Goal: Transaction & Acquisition: Subscribe to service/newsletter

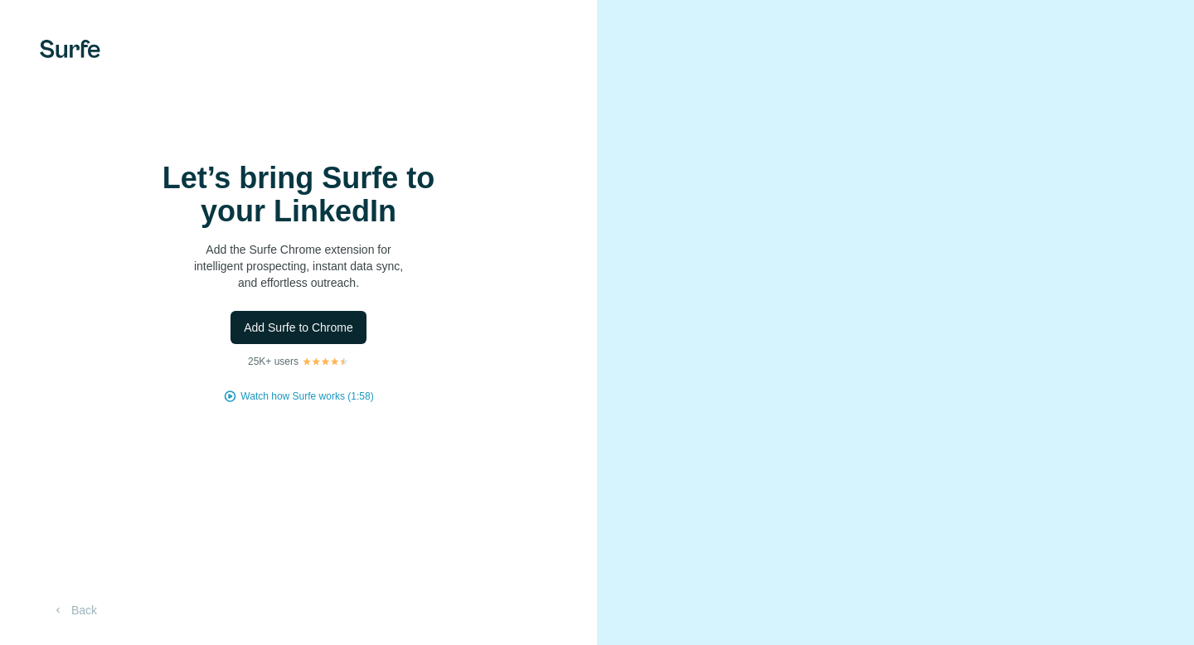
click at [337, 330] on span "Add Surfe to Chrome" at bounding box center [298, 327] width 109 height 17
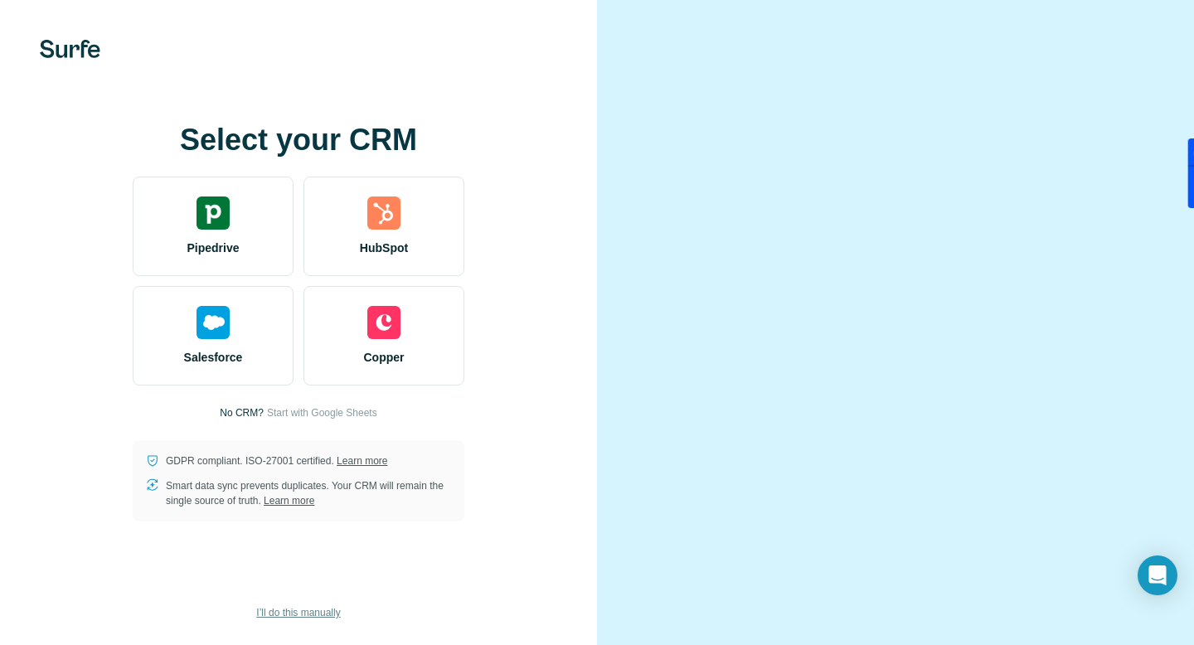
click at [335, 614] on span "I’ll do this manually" at bounding box center [298, 612] width 84 height 15
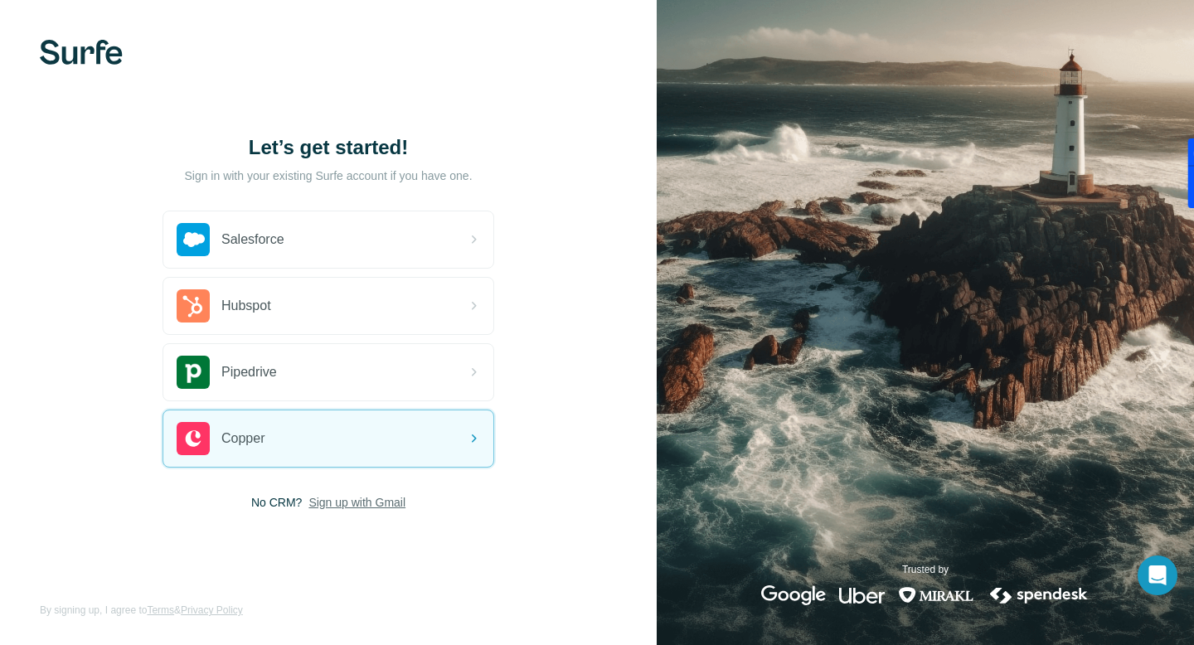
click at [354, 498] on span "Sign up with Gmail" at bounding box center [356, 502] width 97 height 17
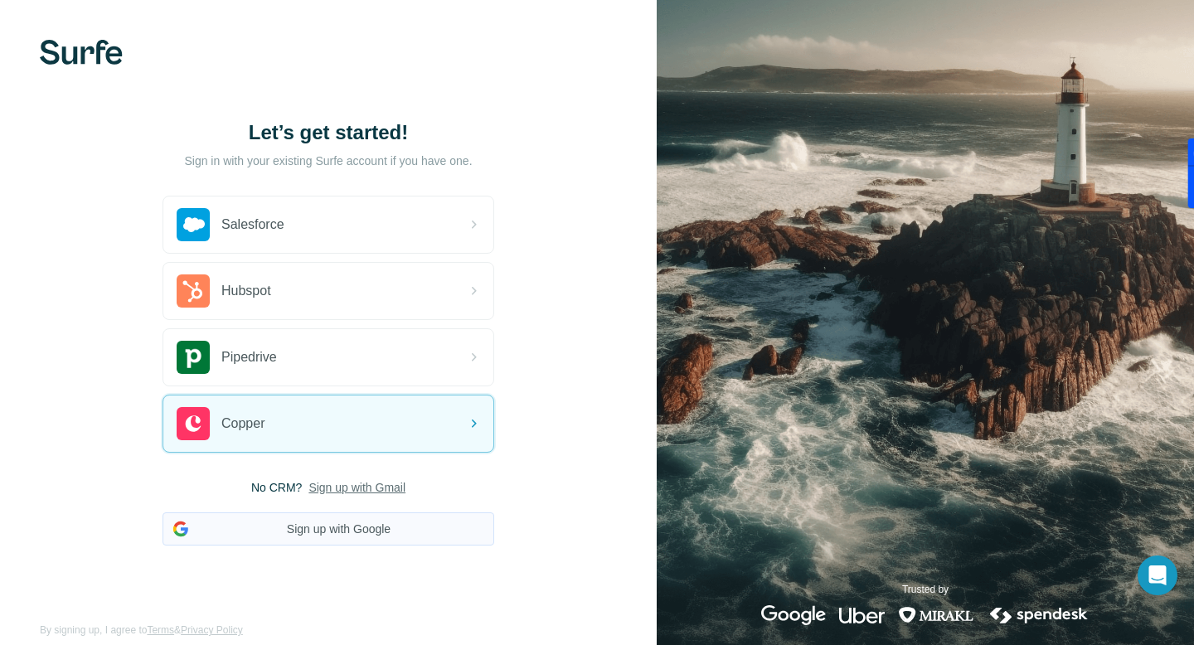
click at [347, 531] on button "Sign up with Google" at bounding box center [329, 528] width 332 height 33
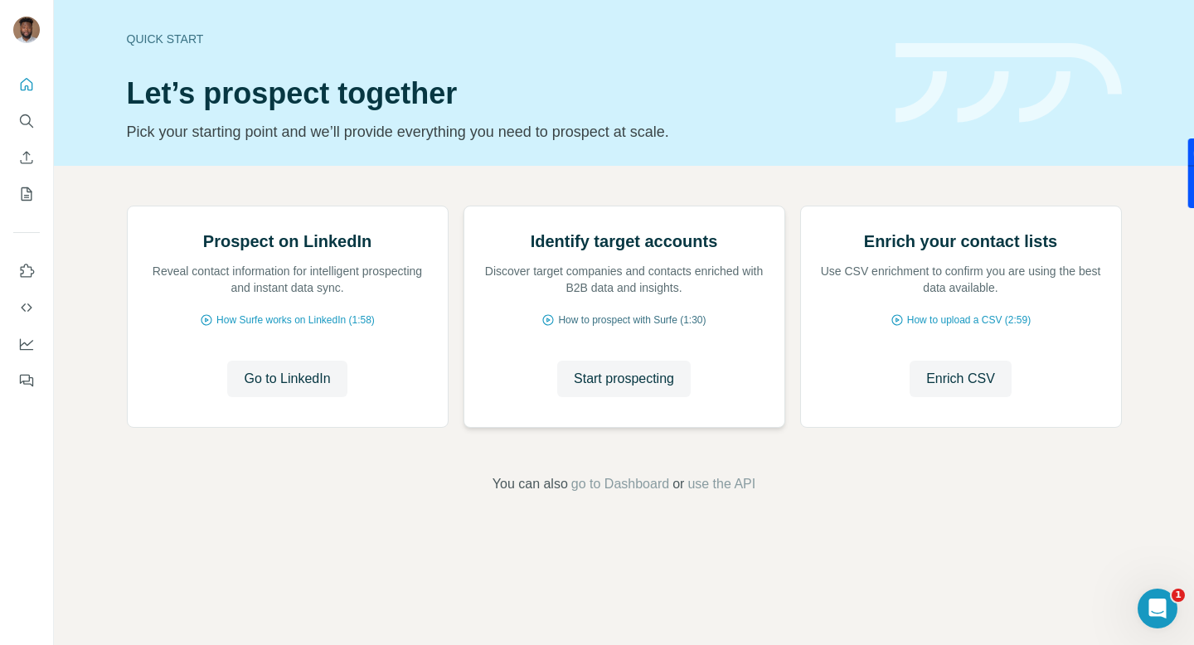
scroll to position [68, 0]
click at [308, 389] on span "Go to LinkedIn" at bounding box center [287, 379] width 86 height 20
